Goal: Information Seeking & Learning: Learn about a topic

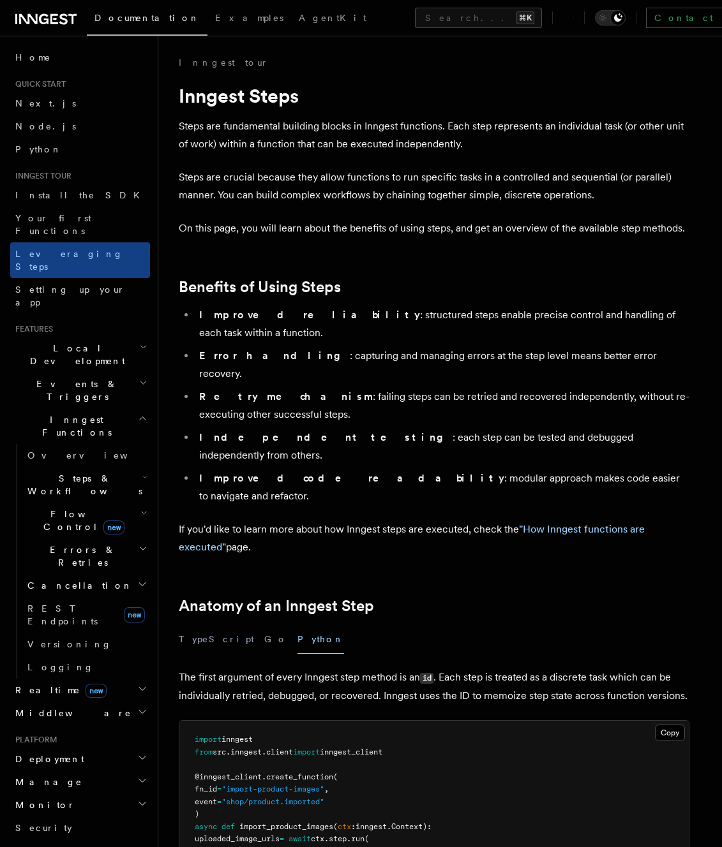
click at [419, 415] on ul "Improved reliability : structured steps enable precise control and handling of …" at bounding box center [434, 405] width 510 height 199
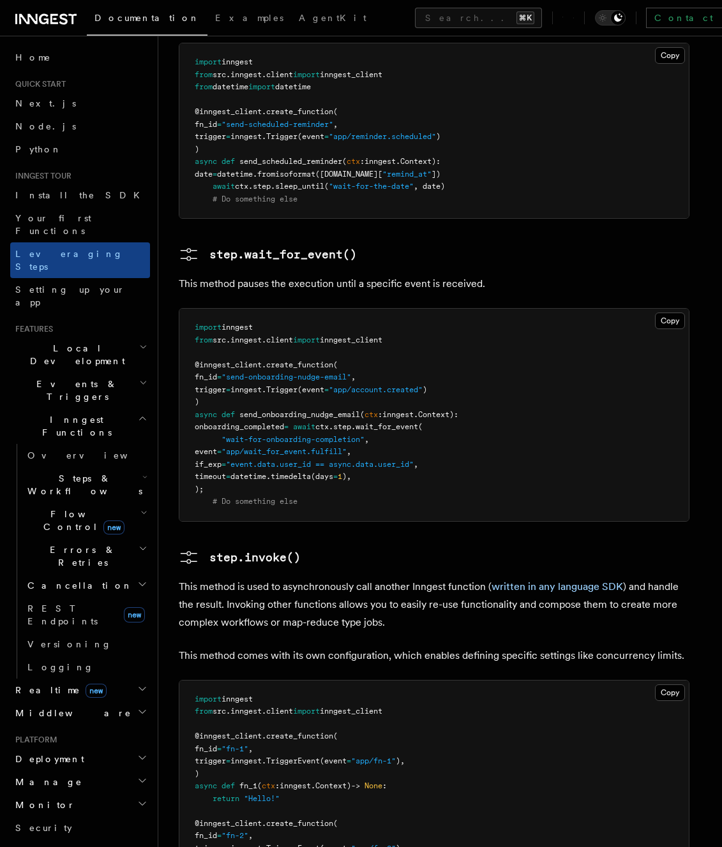
scroll to position [1933, 0]
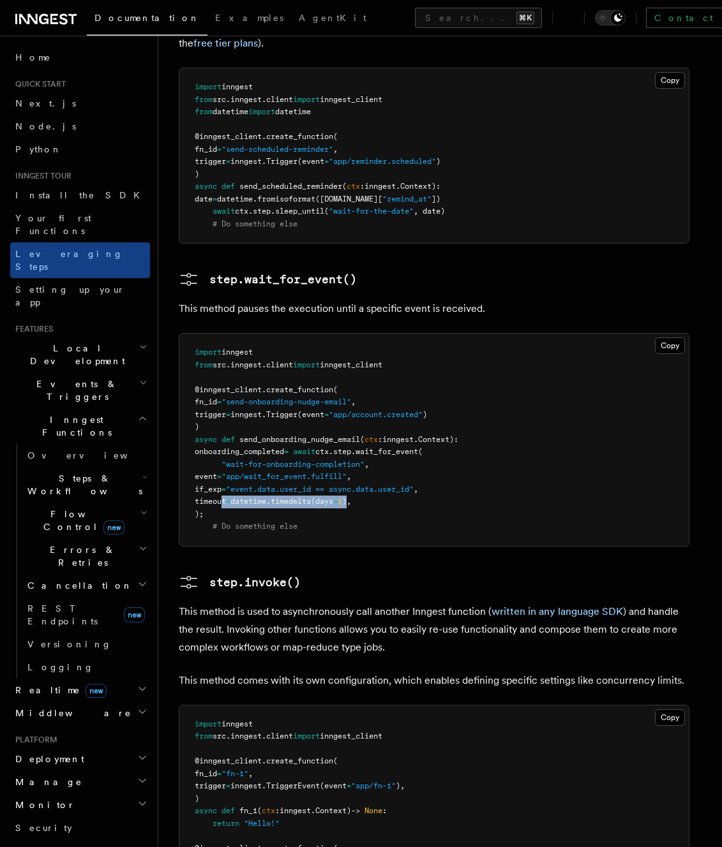
drag, startPoint x: 223, startPoint y: 411, endPoint x: 378, endPoint y: 410, distance: 155.1
click at [351, 497] on span "timeout = datetime. timedelta (days = 1 )," at bounding box center [273, 501] width 156 height 9
copy span "timeout = datetime. timedelta (days = 1 )"
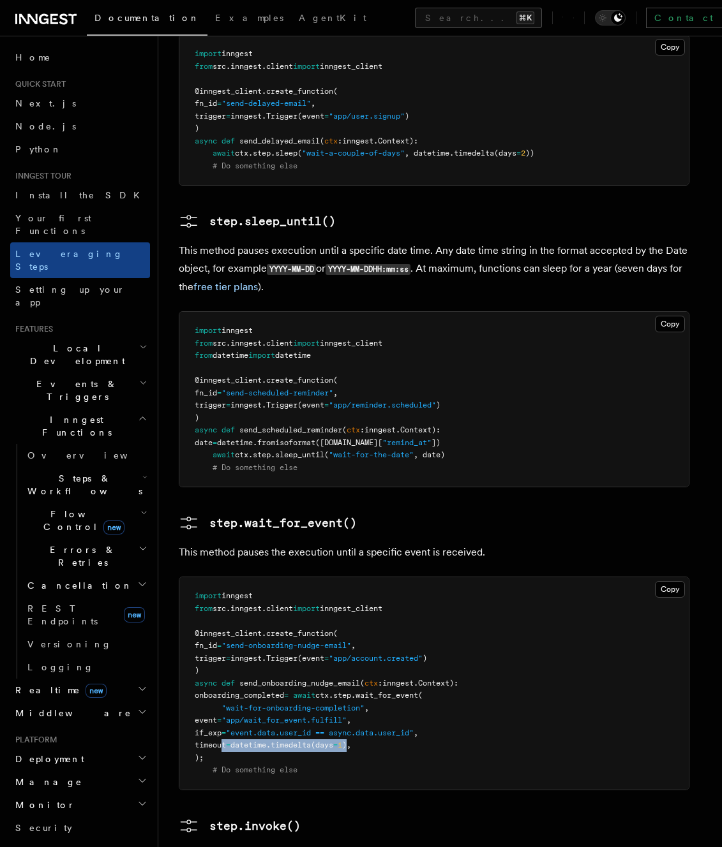
scroll to position [1698, 0]
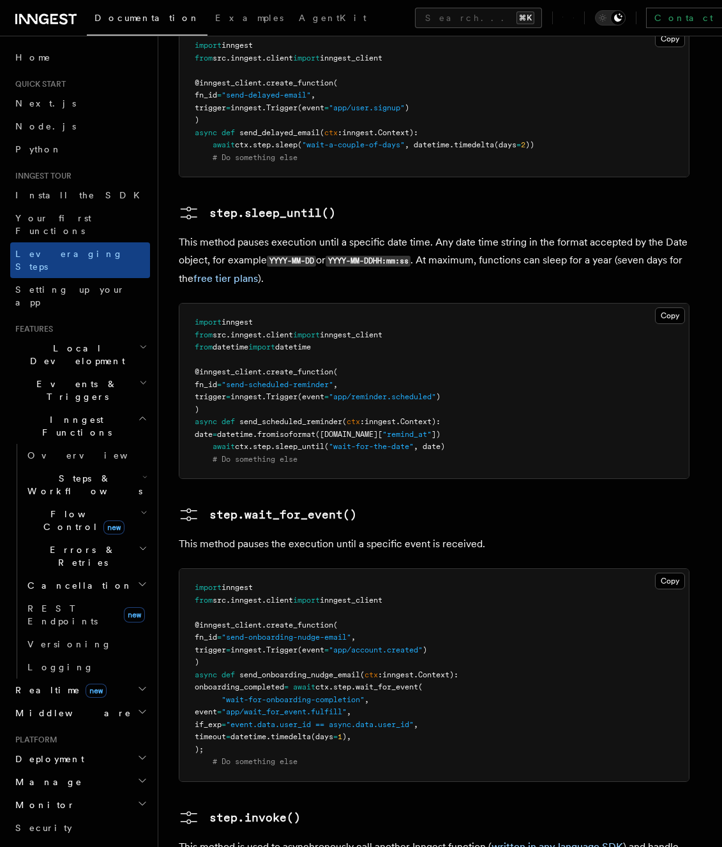
click at [406, 808] on h3 "step.invoke()" at bounding box center [434, 818] width 510 height 20
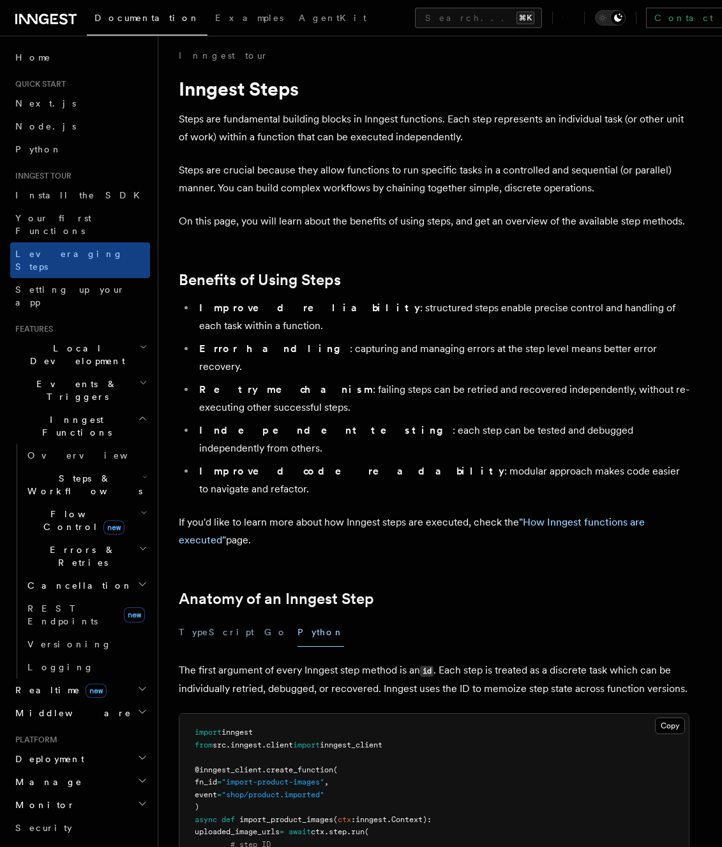
scroll to position [0, 0]
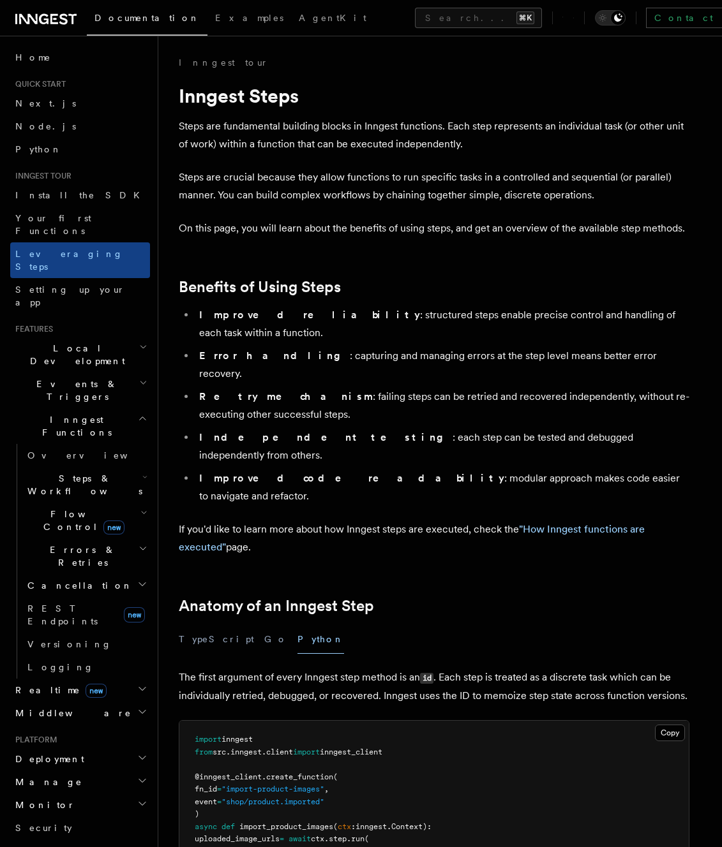
click at [142, 472] on icon "button" at bounding box center [144, 477] width 5 height 10
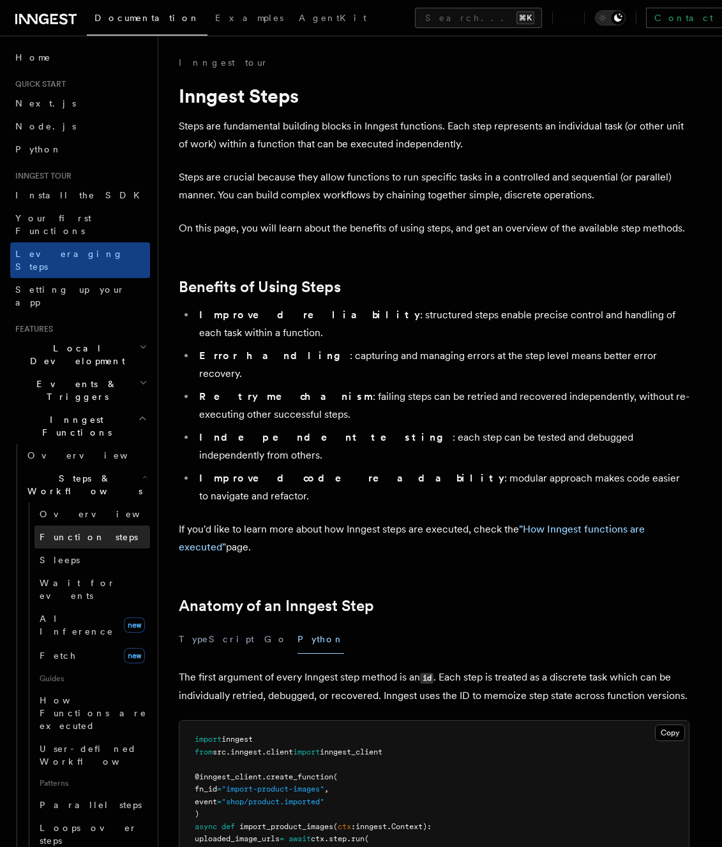
click at [105, 526] on link "Function steps" at bounding box center [91, 537] width 115 height 23
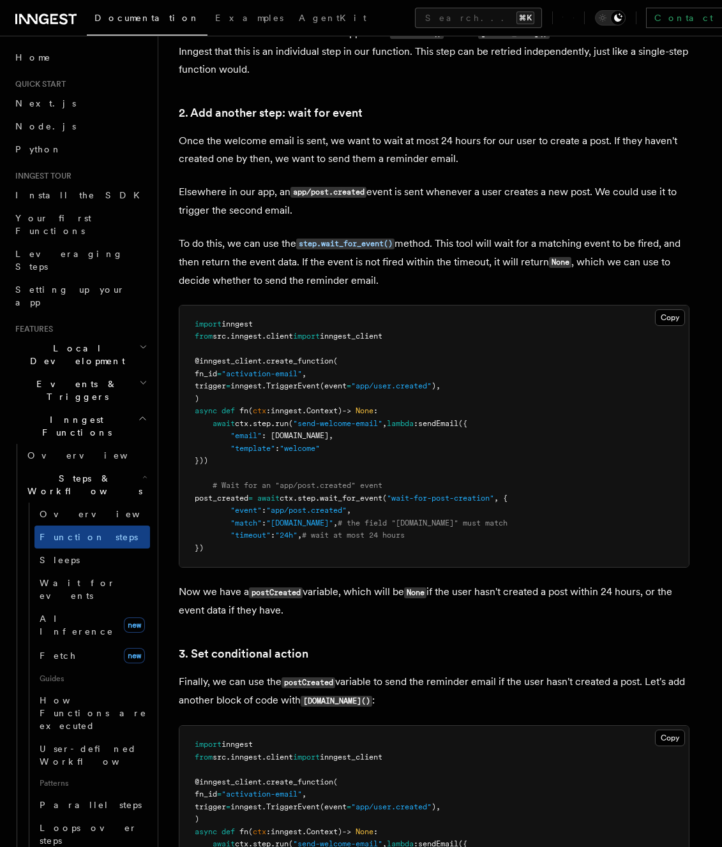
scroll to position [1138, 0]
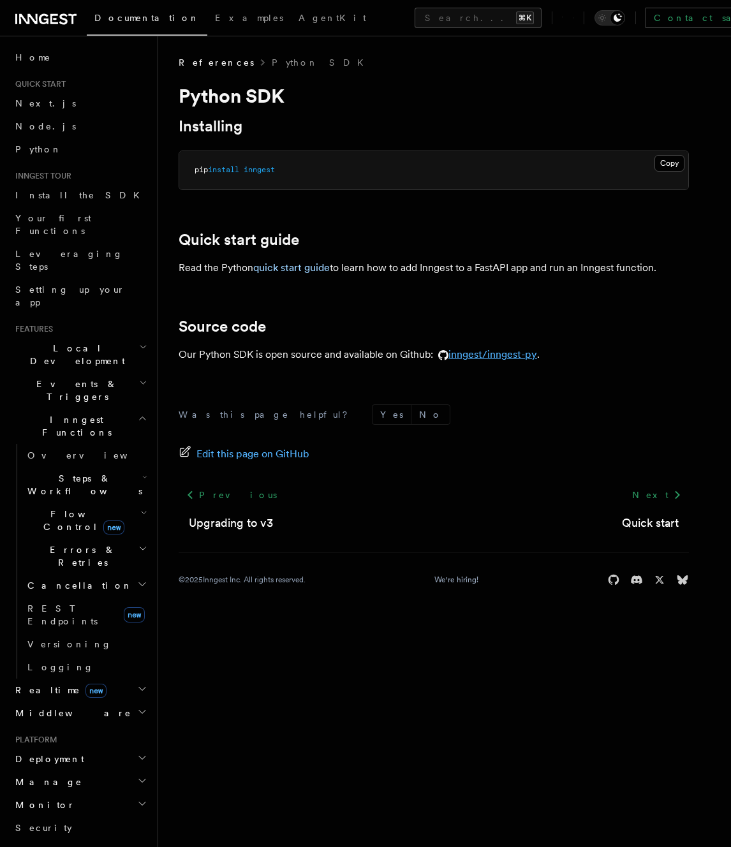
click at [504, 357] on link "inngest/inngest-py" at bounding box center [485, 354] width 104 height 12
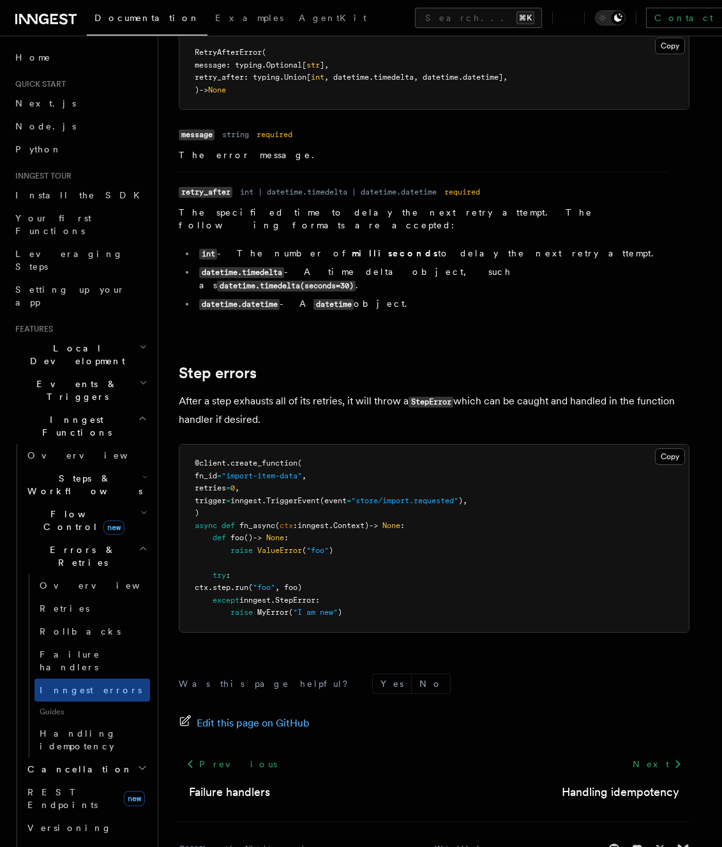
scroll to position [1147, 0]
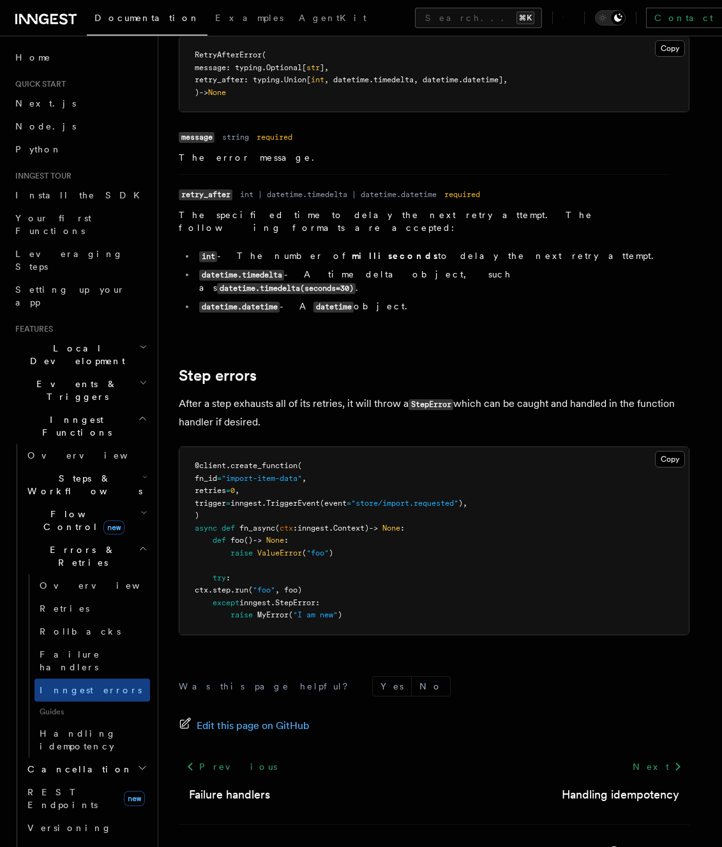
click at [510, 367] on h2 "Step errors" at bounding box center [434, 376] width 510 height 18
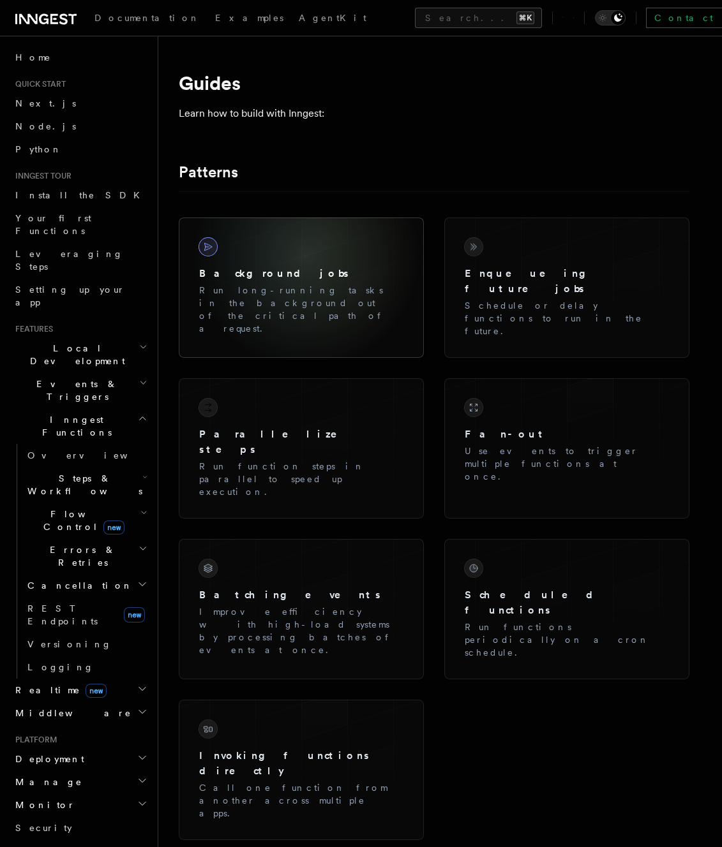
click at [306, 256] on div "Background jobs Run long-running tasks in the background out of the critical pa…" at bounding box center [301, 286] width 225 height 117
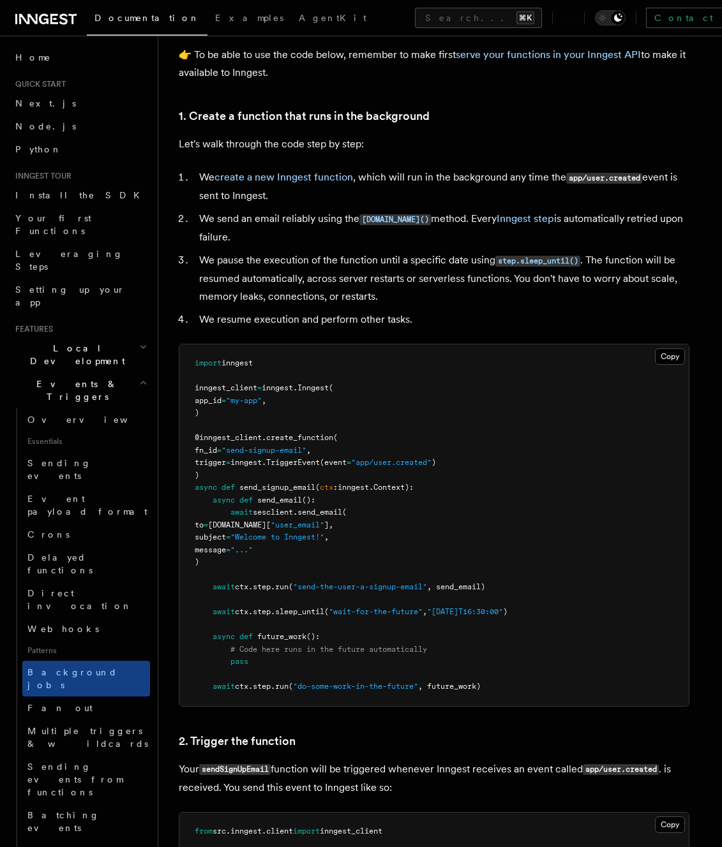
scroll to position [418, 0]
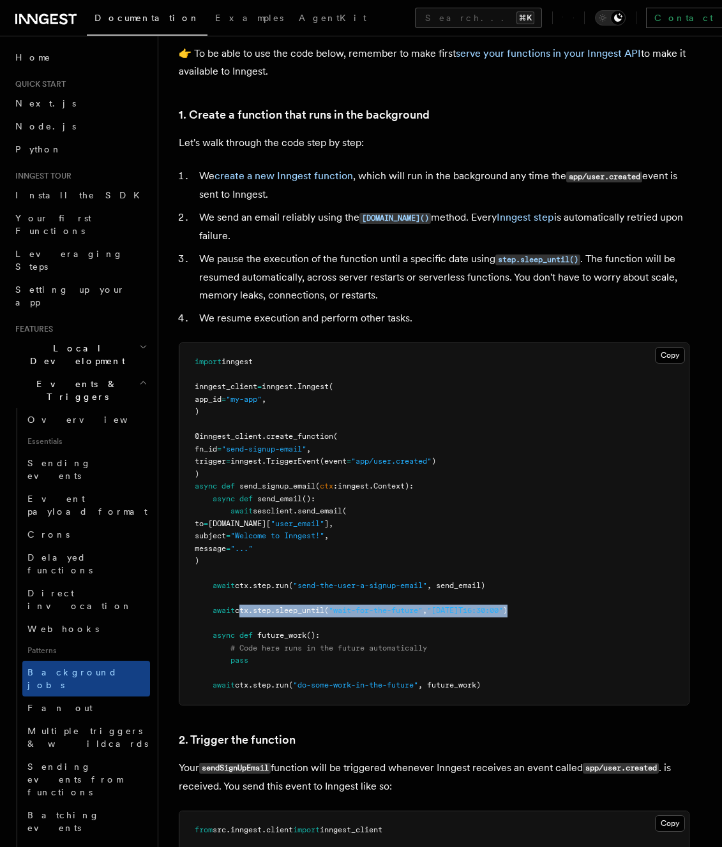
drag, startPoint x: 239, startPoint y: 609, endPoint x: 542, endPoint y: 602, distance: 303.2
click at [544, 603] on pre "import inngest inngest_client = inngest . Inngest ( app_id = "my-app" , ) @inng…" at bounding box center [433, 524] width 509 height 362
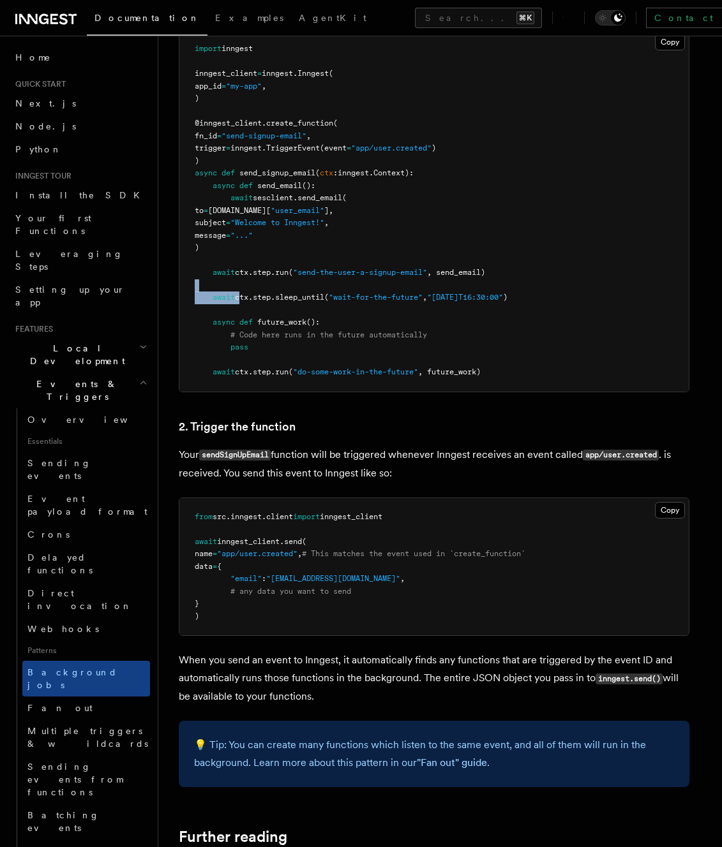
scroll to position [733, 0]
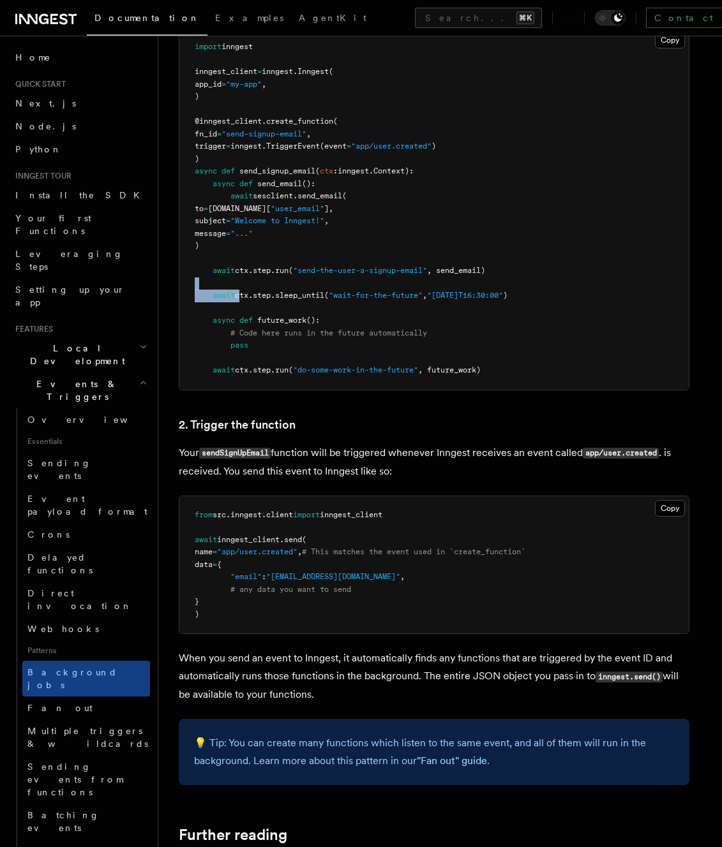
click at [542, 602] on pre "from src . inngest . client import inngest_client await inngest_client . send (…" at bounding box center [433, 565] width 509 height 138
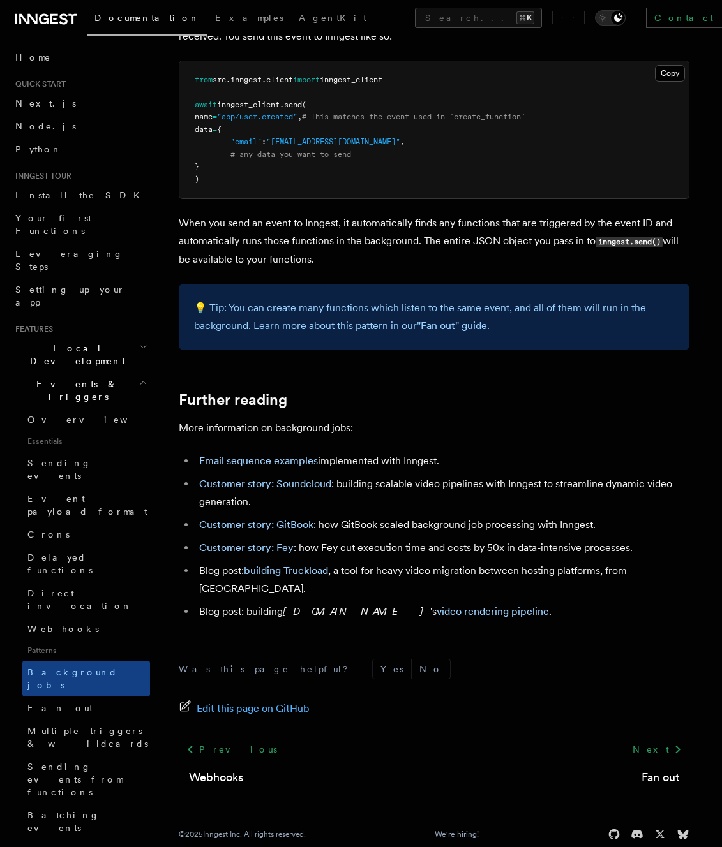
scroll to position [1175, 0]
